Goal: Use online tool/utility: Utilize a website feature to perform a specific function

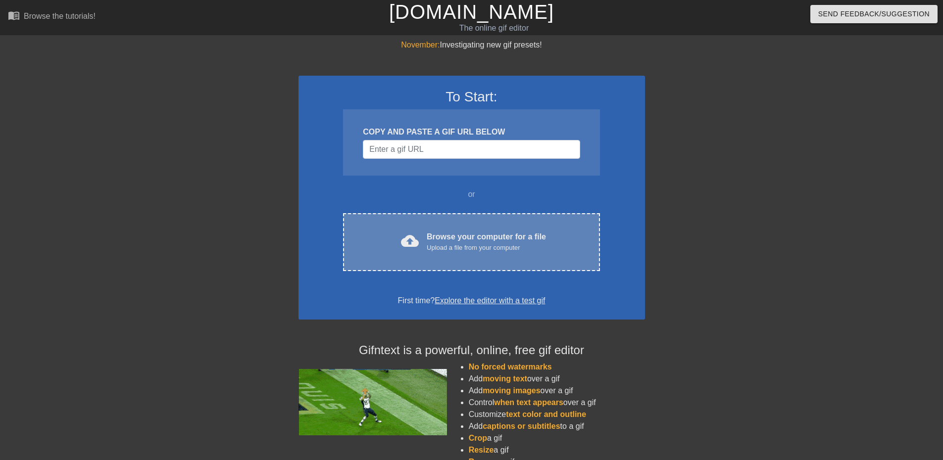
click at [453, 230] on div "cloud_upload Browse your computer for a file Upload a file from your computer C…" at bounding box center [471, 242] width 256 height 58
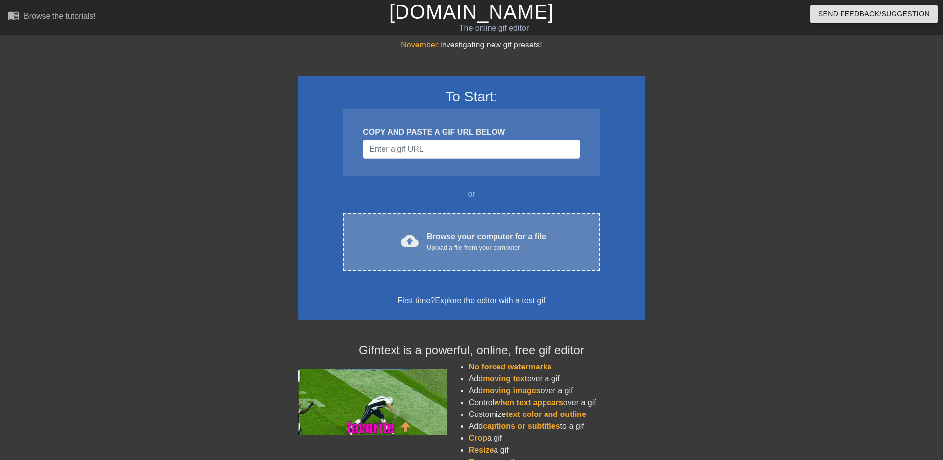
click at [510, 232] on div "Browse your computer for a file Upload a file from your computer" at bounding box center [486, 242] width 119 height 22
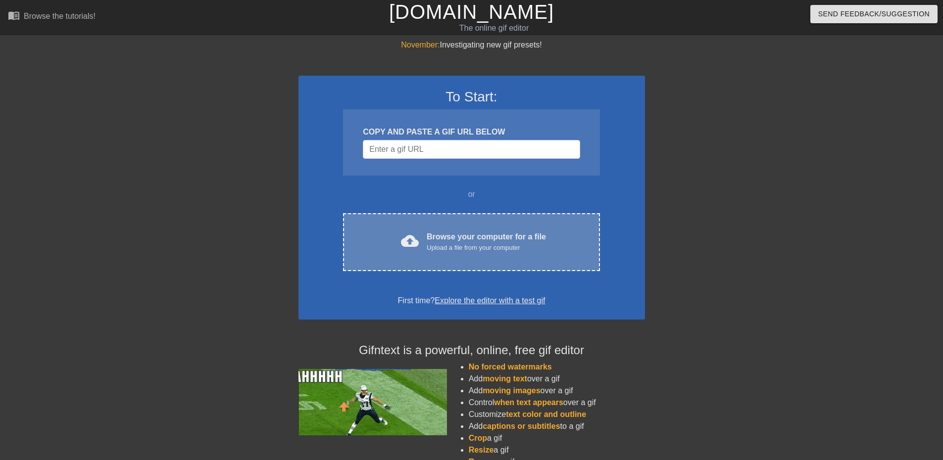
click at [500, 245] on div "Upload a file from your computer" at bounding box center [486, 248] width 119 height 10
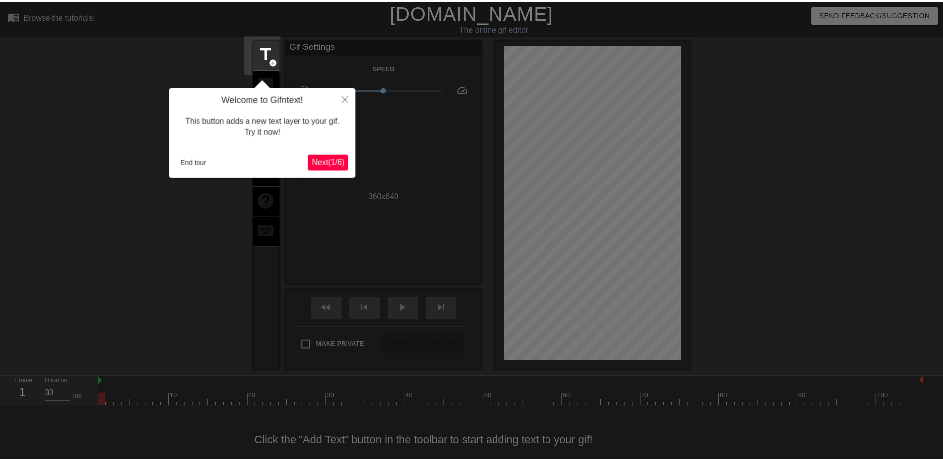
scroll to position [15, 0]
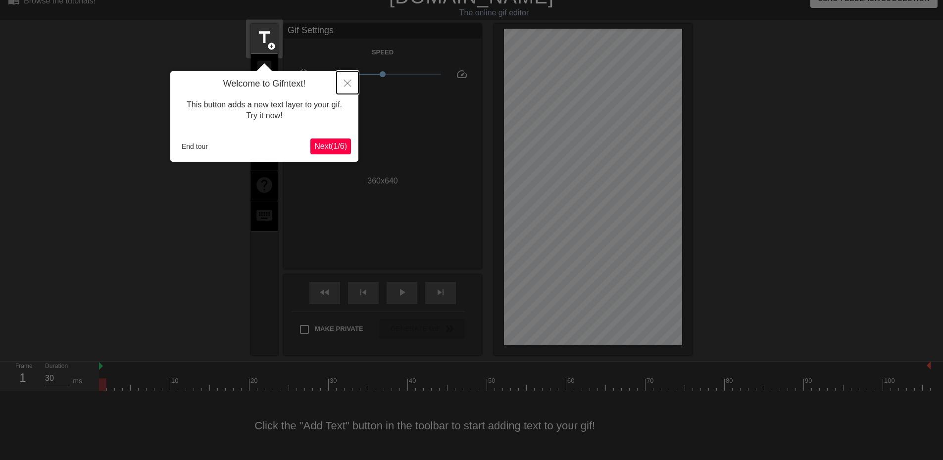
click at [347, 85] on icon "Close" at bounding box center [347, 83] width 7 height 7
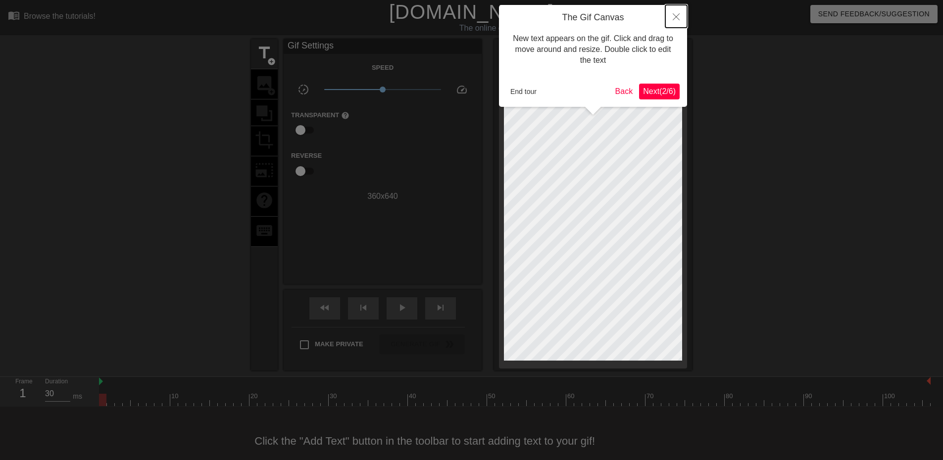
click at [681, 14] on button "Close" at bounding box center [676, 16] width 22 height 23
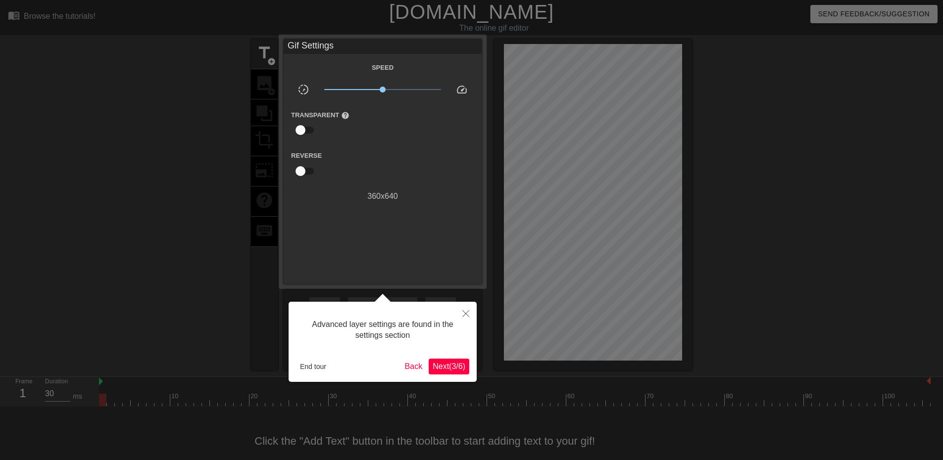
scroll to position [15, 0]
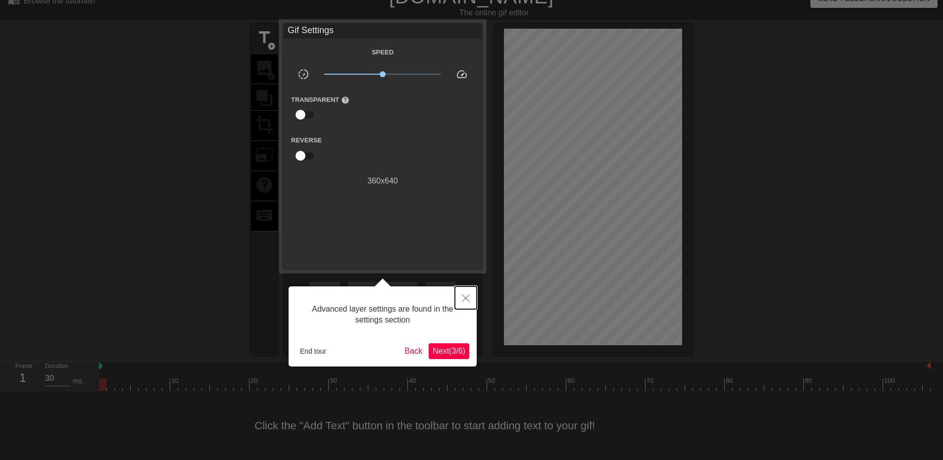
click at [468, 294] on button "Close" at bounding box center [466, 298] width 22 height 23
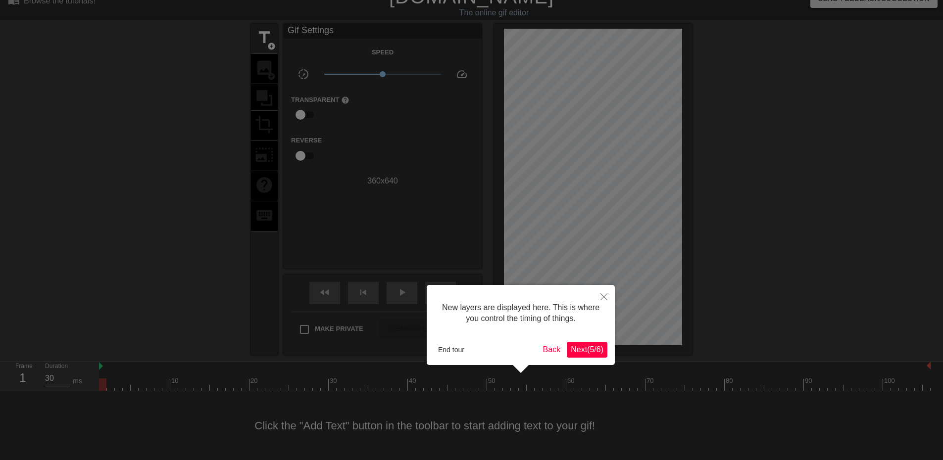
scroll to position [8, 0]
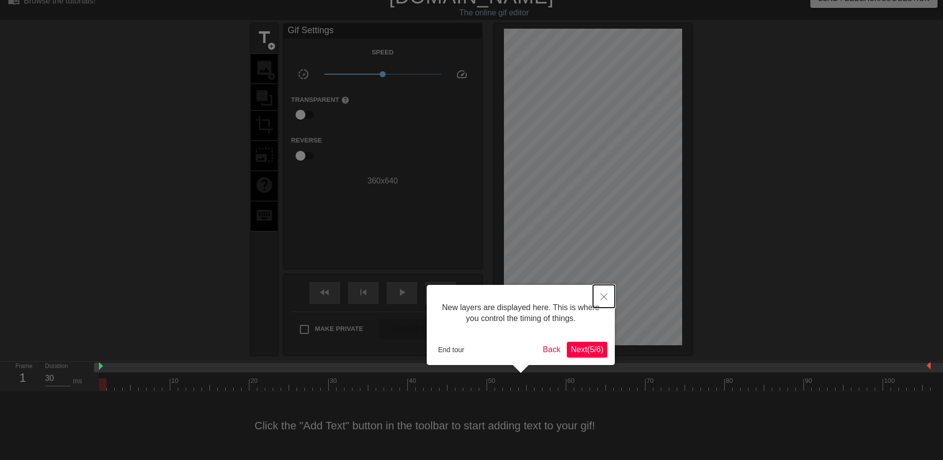
click at [608, 297] on button "Close" at bounding box center [604, 296] width 22 height 23
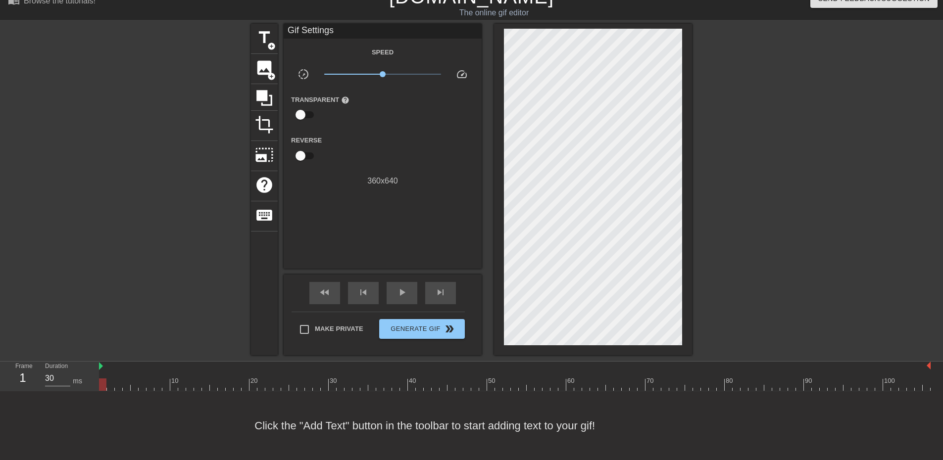
scroll to position [0, 0]
